Goal: Find specific page/section: Find specific page/section

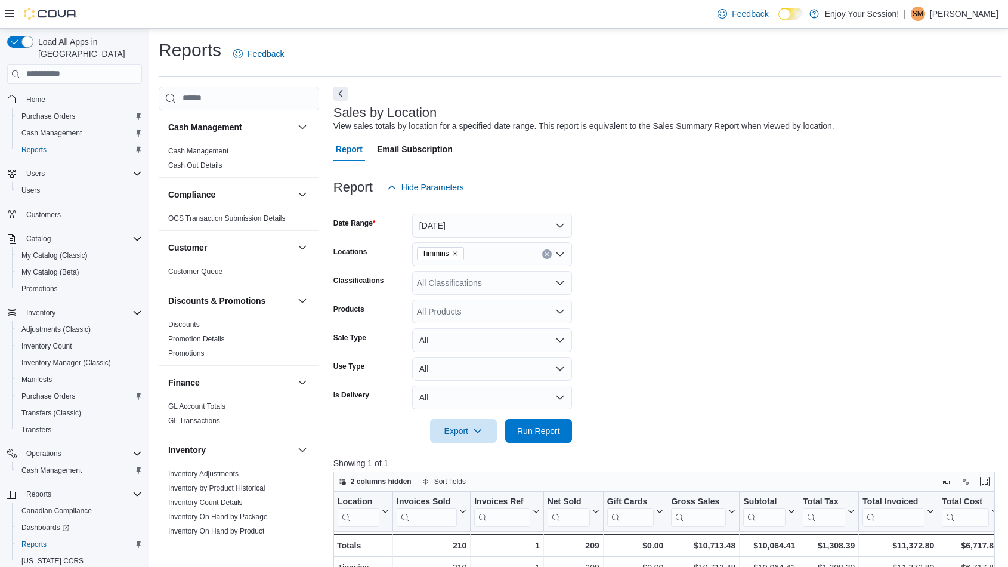
click at [406, 166] on div at bounding box center [667, 168] width 669 height 14
click at [67, 128] on span "Cash Management" at bounding box center [51, 133] width 60 height 10
